Goal: Navigation & Orientation: Find specific page/section

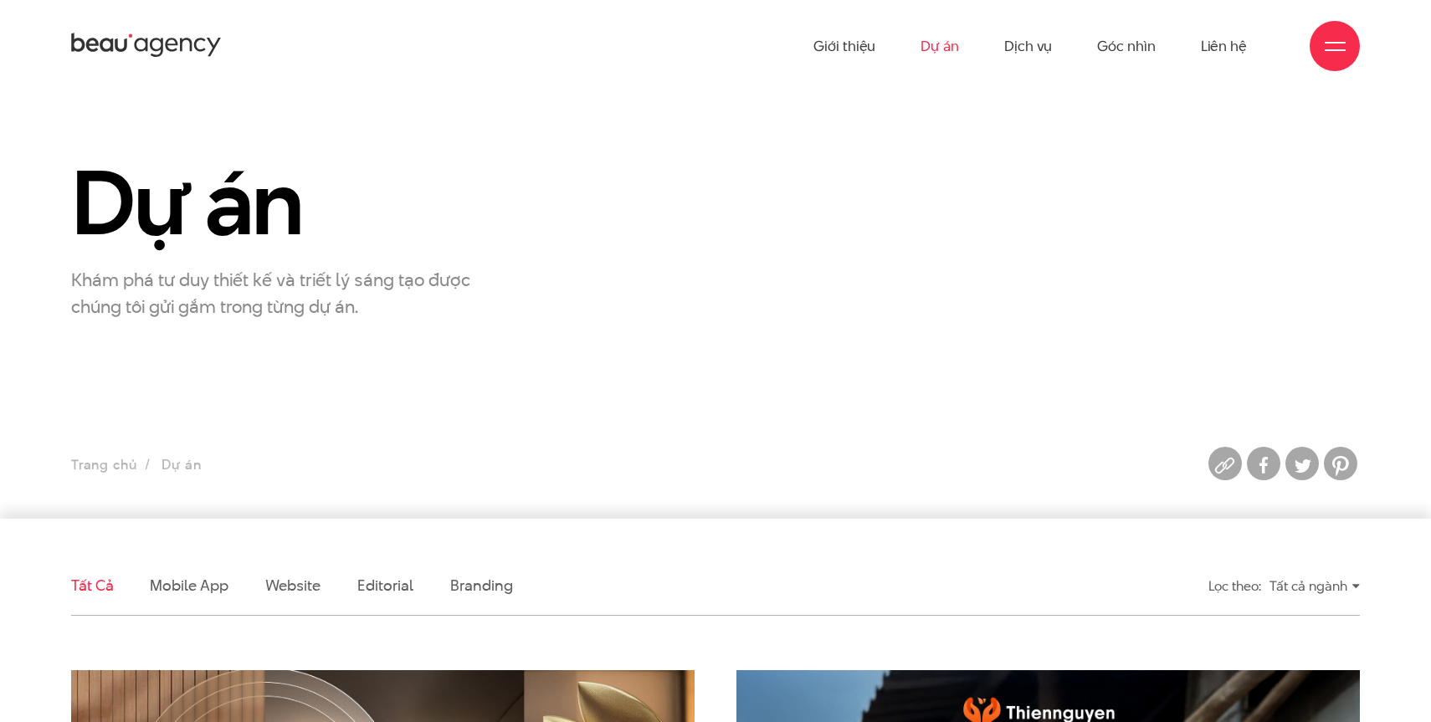
click at [1178, 55] on ul "Giới thiệu Dự án Dịch vụ Góc nhìn Liên hệ" at bounding box center [1031, 46] width 434 height 92
click at [1196, 54] on ul "Giới thiệu Dự án Dịch vụ Góc nhìn Liên hệ" at bounding box center [1031, 46] width 434 height 92
click at [1206, 49] on link "Liên hệ" at bounding box center [1224, 46] width 46 height 92
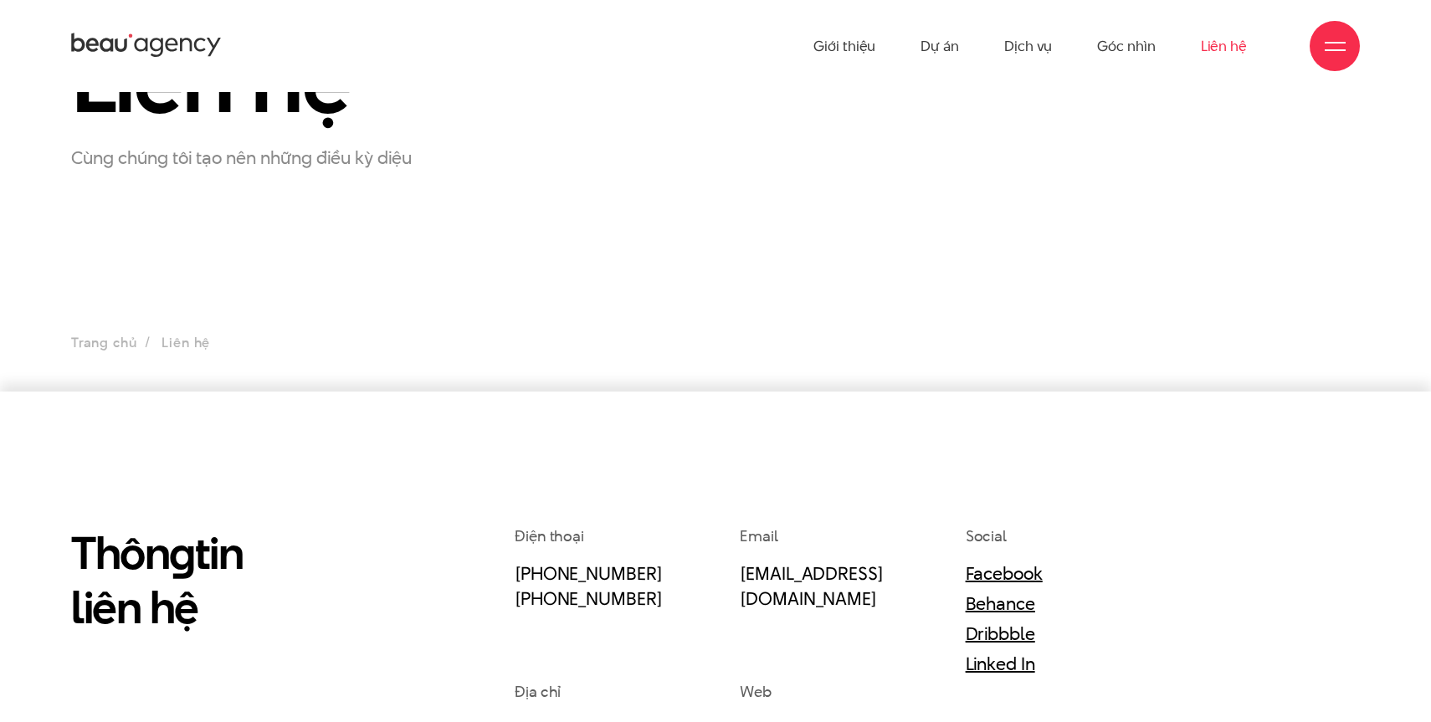
scroll to position [16, 0]
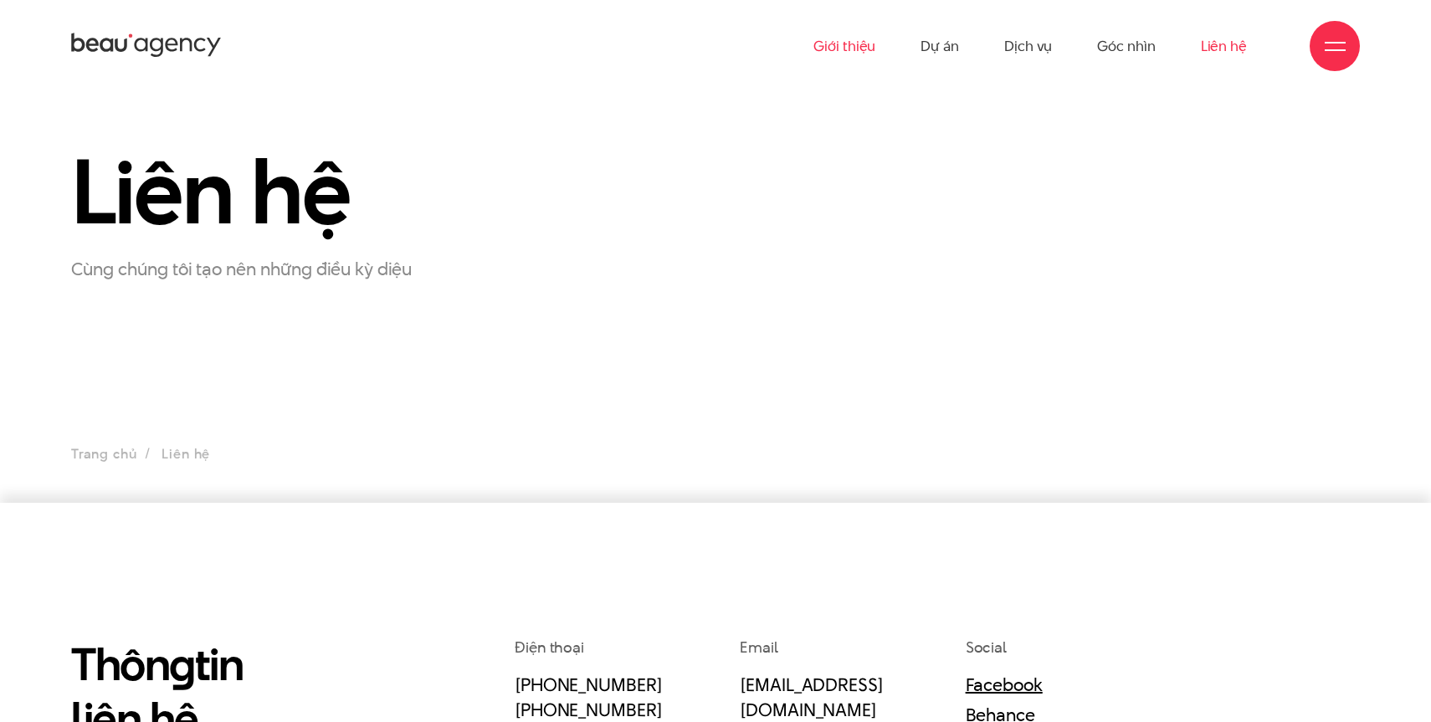
click at [850, 28] on link "Giới thiệu" at bounding box center [845, 46] width 62 height 92
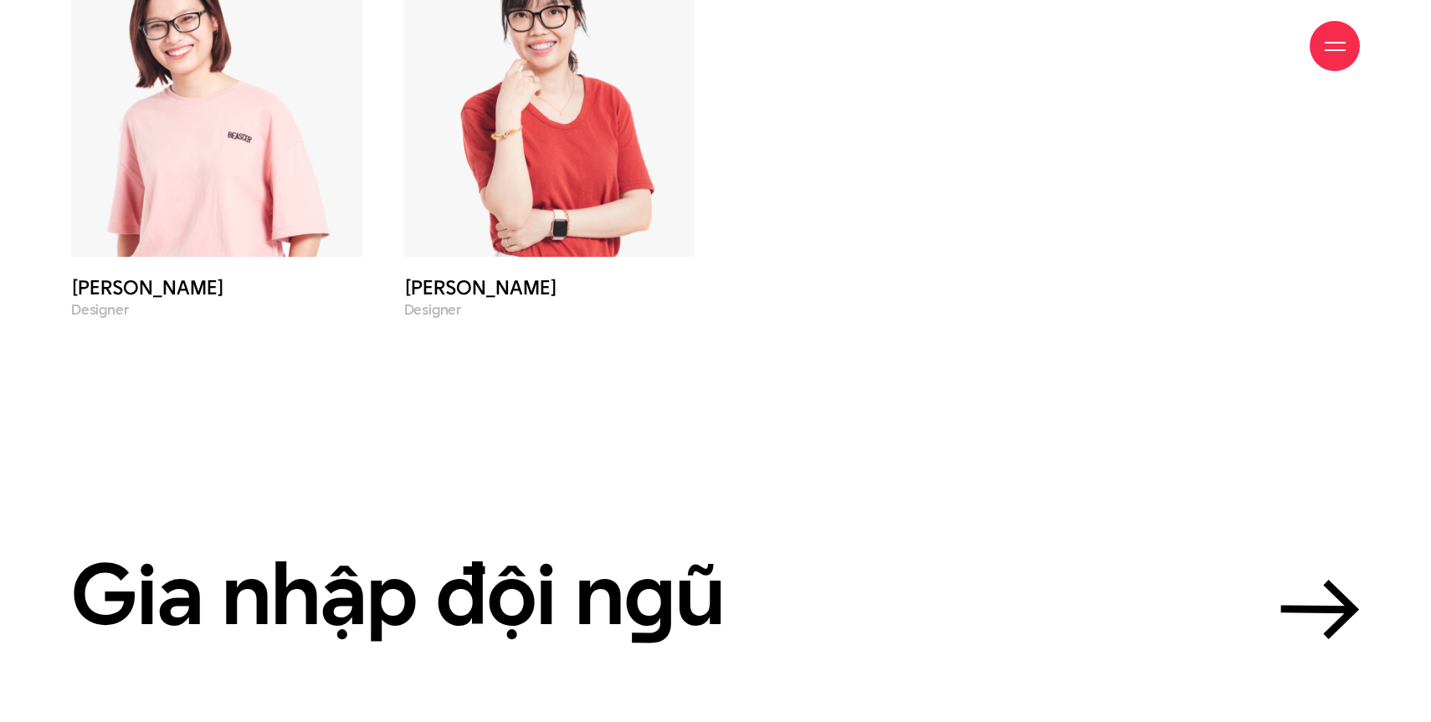
scroll to position [7952, 0]
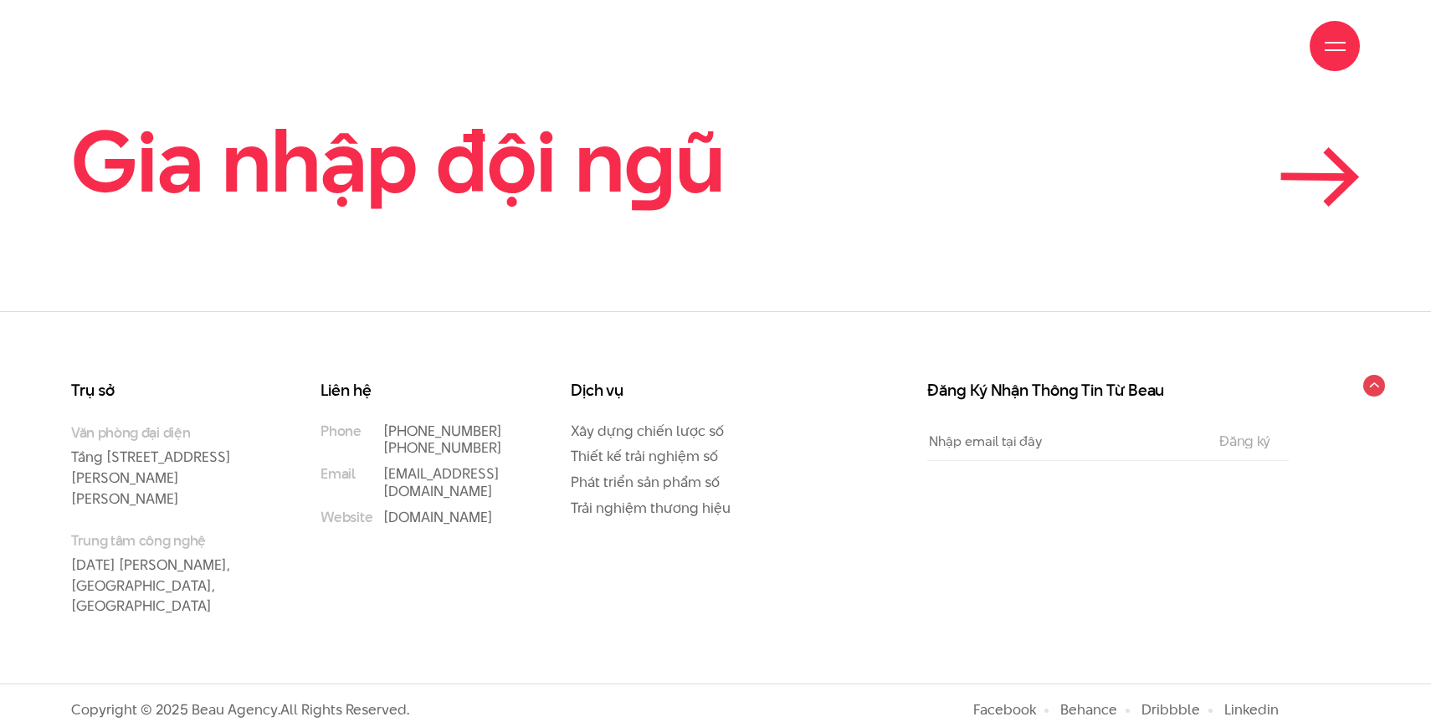
click at [1277, 200] on link "Gia nhập đội n g ũ" at bounding box center [715, 161] width 1289 height 91
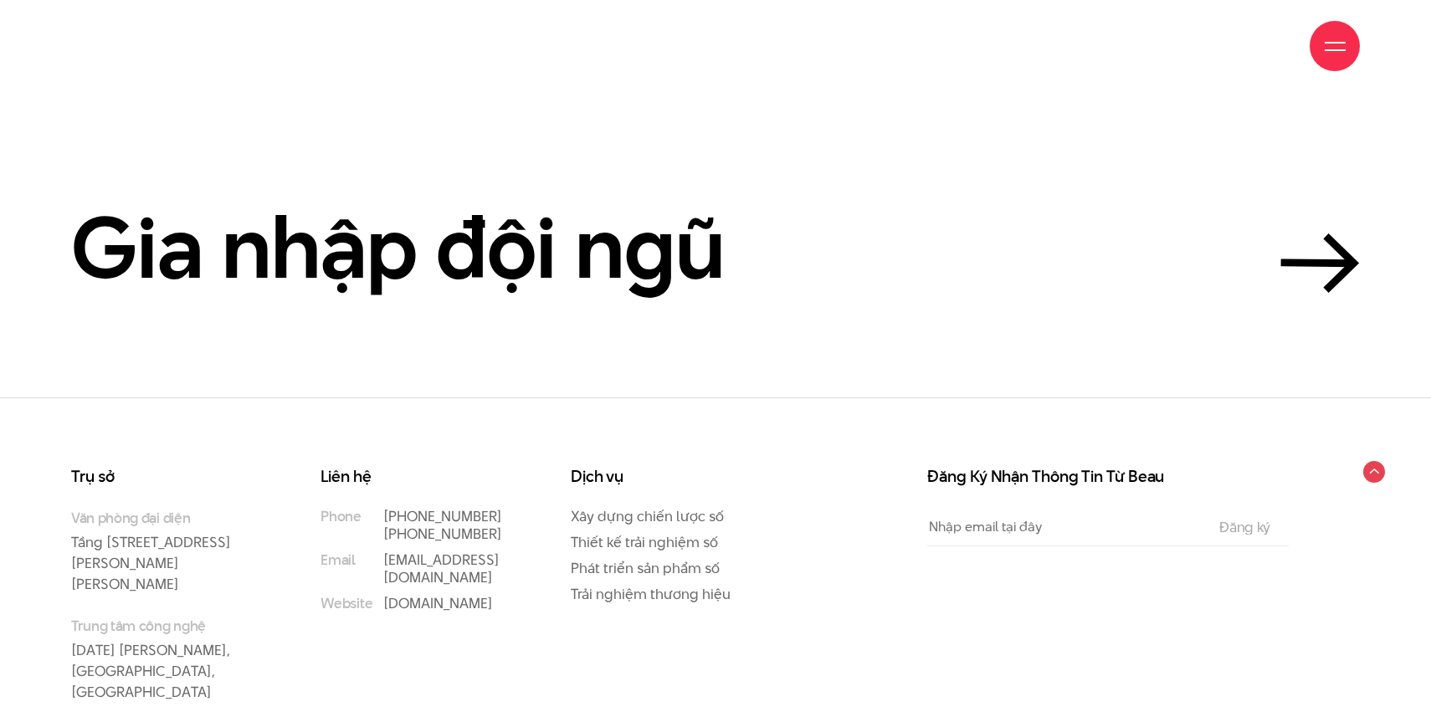
scroll to position [5690, 0]
